Goal: Task Accomplishment & Management: Use online tool/utility

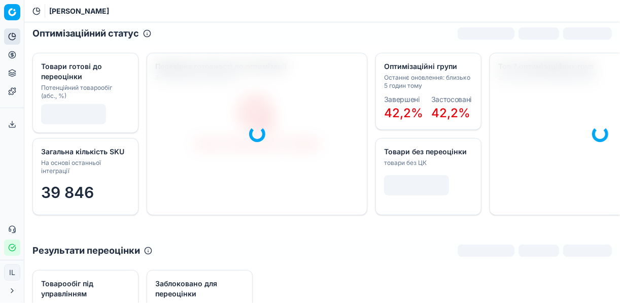
click at [14, 53] on icon at bounding box center [12, 55] width 8 height 8
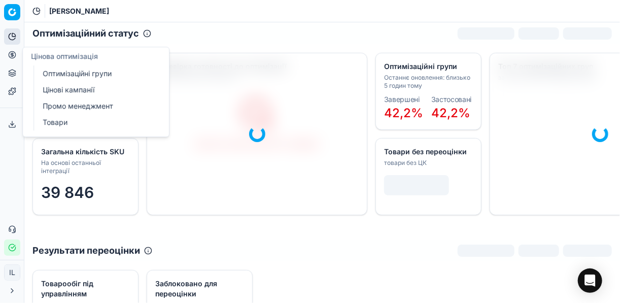
click at [71, 75] on link "Оптимізаційні групи" at bounding box center [98, 73] width 118 height 14
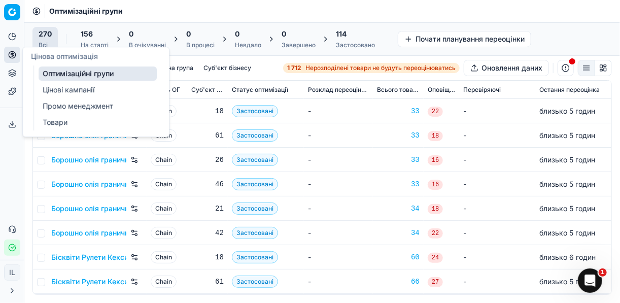
click at [12, 54] on icon at bounding box center [12, 54] width 3 height 3
click at [73, 90] on link "Цінові кампанії" at bounding box center [98, 90] width 118 height 14
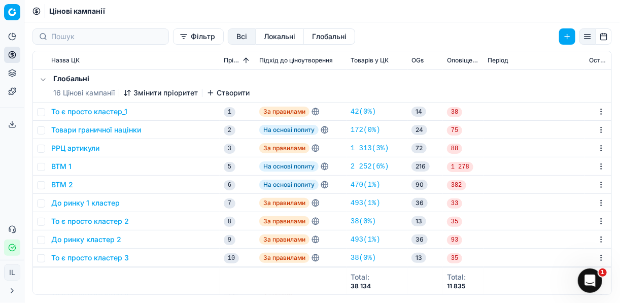
click at [173, 41] on button "Фільтр" at bounding box center [198, 36] width 51 height 16
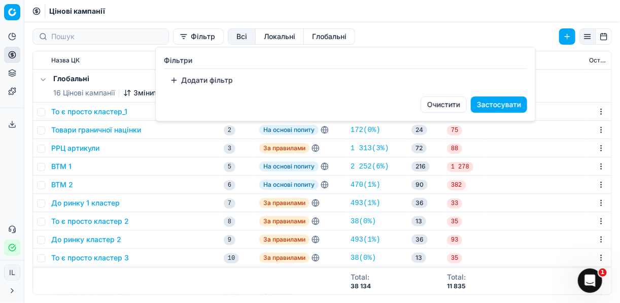
click at [168, 82] on button "Додати фільтр" at bounding box center [201, 80] width 75 height 16
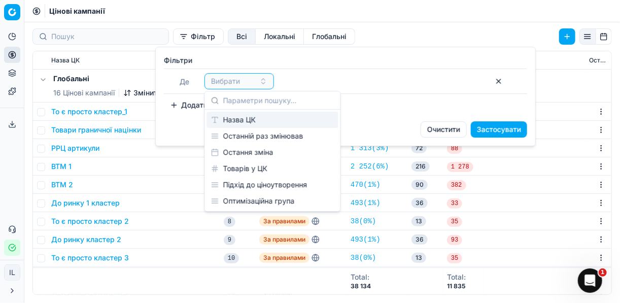
click at [273, 116] on div "Назва ЦК" at bounding box center [272, 120] width 131 height 16
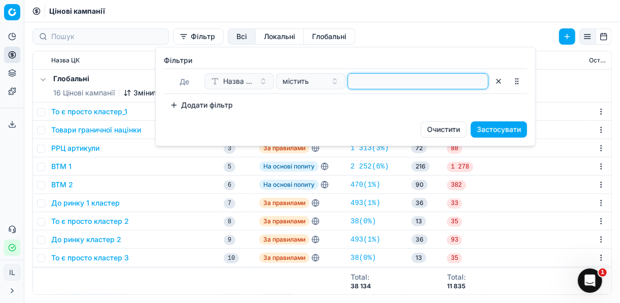
click at [379, 79] on input at bounding box center [418, 81] width 132 height 15
type input "кос"
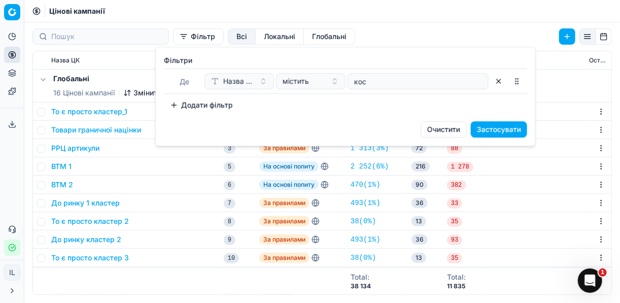
click at [506, 128] on button "Застосувати" at bounding box center [499, 129] width 56 height 16
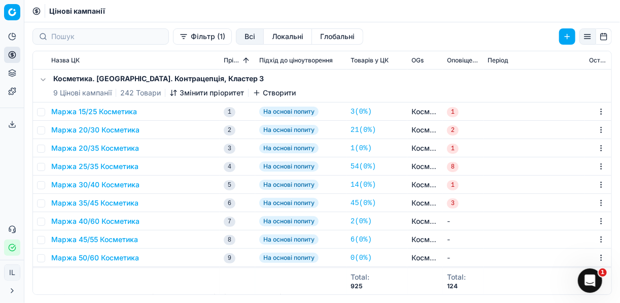
click at [81, 112] on button "Маржа 15/25 Косметика" at bounding box center [94, 112] width 86 height 10
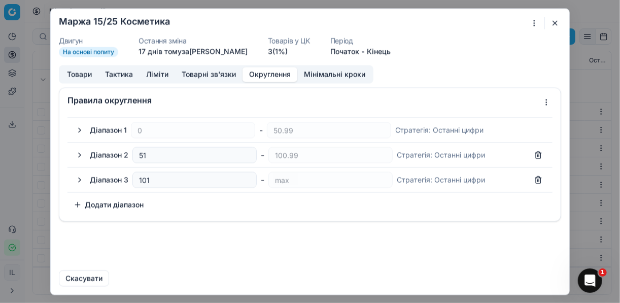
click at [260, 70] on button "Округлення" at bounding box center [269, 74] width 55 height 15
click at [79, 129] on button "button" at bounding box center [80, 130] width 12 height 12
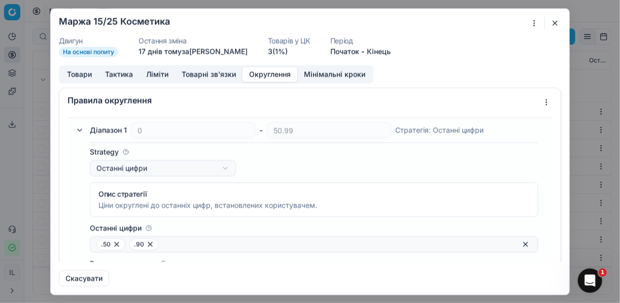
click at [80, 129] on button "button" at bounding box center [80, 130] width 12 height 12
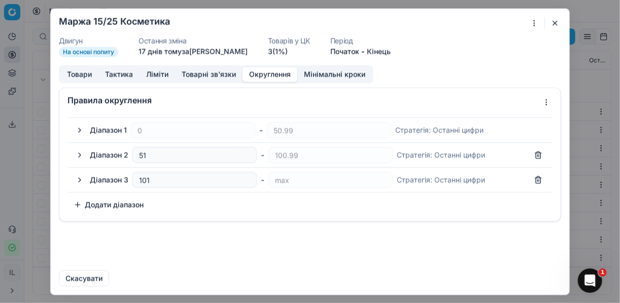
click at [547, 100] on div "Ми зберігаємо налаштування ЦК. Будь ласка, зачекайте, це може зайняти декілька …" at bounding box center [310, 151] width 620 height 303
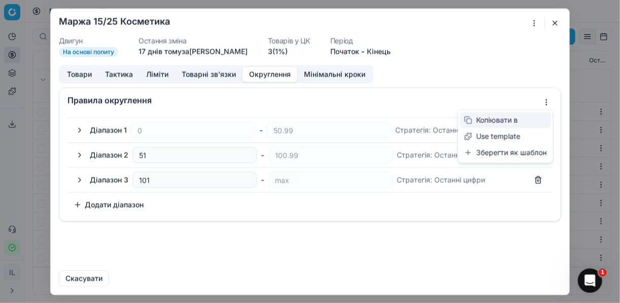
click at [498, 119] on div "Копіювати в" at bounding box center [505, 120] width 91 height 16
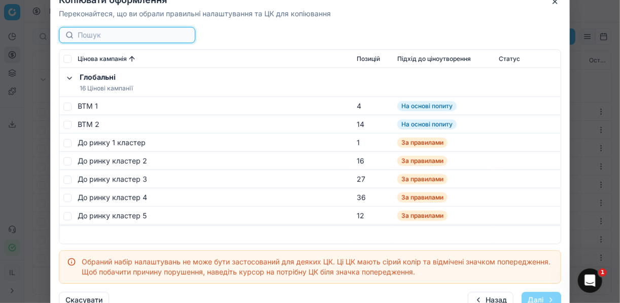
click at [113, 40] on input at bounding box center [133, 35] width 111 height 10
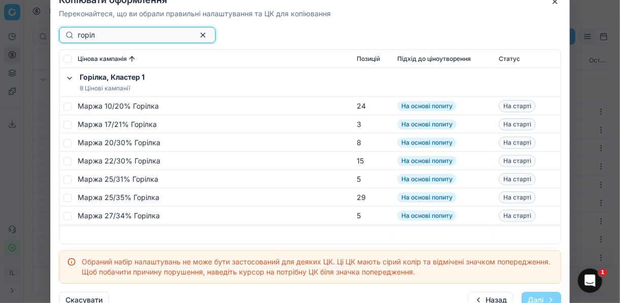
type input "горіл"
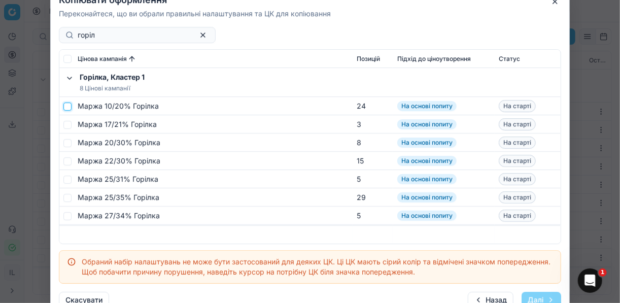
click at [68, 105] on input "checkbox" at bounding box center [67, 106] width 8 height 8
checkbox input "true"
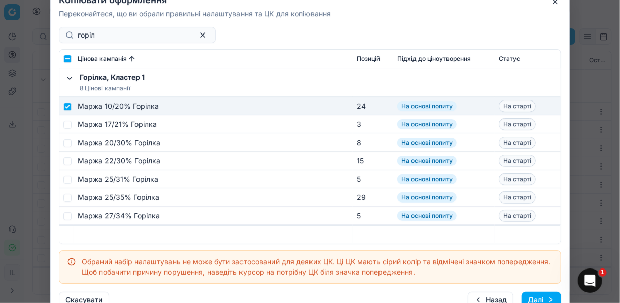
click at [552, 295] on button "Далі" at bounding box center [541, 300] width 40 height 16
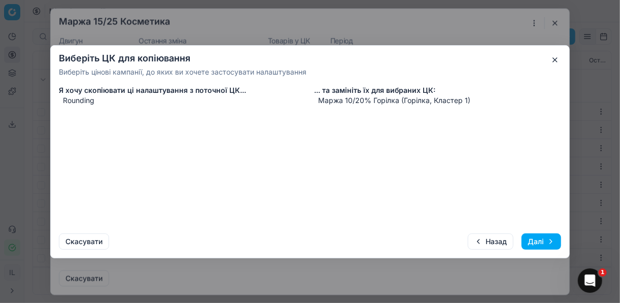
click at [537, 240] on button "Далі" at bounding box center [541, 241] width 40 height 16
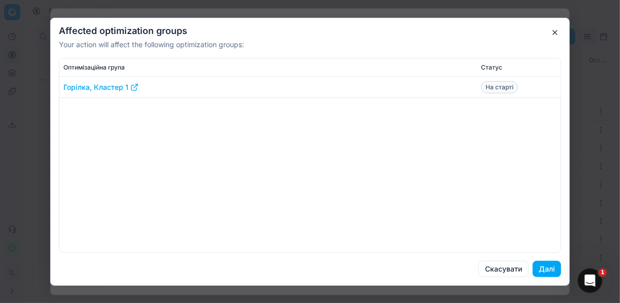
click at [545, 269] on button "Далі" at bounding box center [547, 269] width 28 height 16
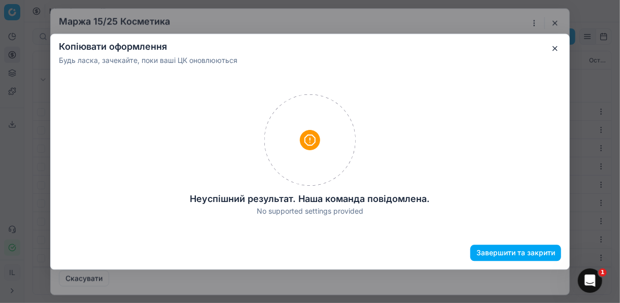
click at [555, 50] on button "button" at bounding box center [555, 48] width 12 height 12
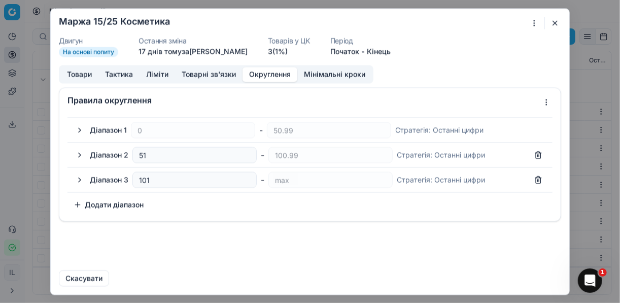
click at [552, 22] on button "button" at bounding box center [555, 23] width 12 height 12
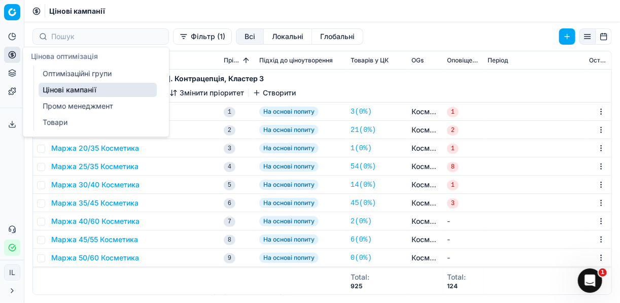
click at [12, 54] on icon at bounding box center [12, 55] width 0 height 4
click at [61, 68] on link "Оптимізаційні групи" at bounding box center [98, 73] width 118 height 14
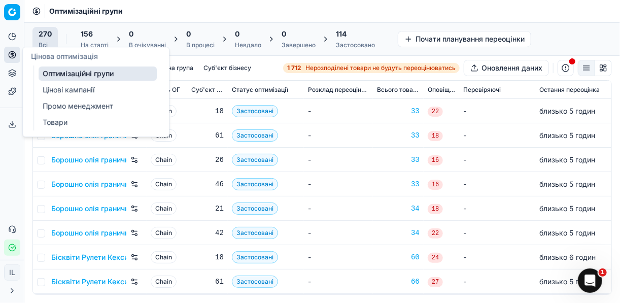
click at [48, 121] on link "Товари" at bounding box center [98, 122] width 118 height 14
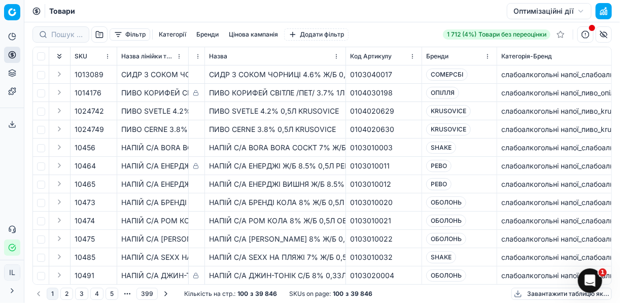
click at [579, 12] on button "Оптимізаційні дії" at bounding box center [549, 11] width 85 height 16
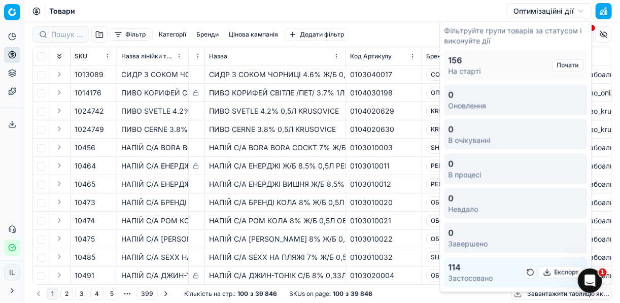
click at [195, 76] on div at bounding box center [197, 75] width 8 height 6
